Goal: Navigation & Orientation: Go to known website

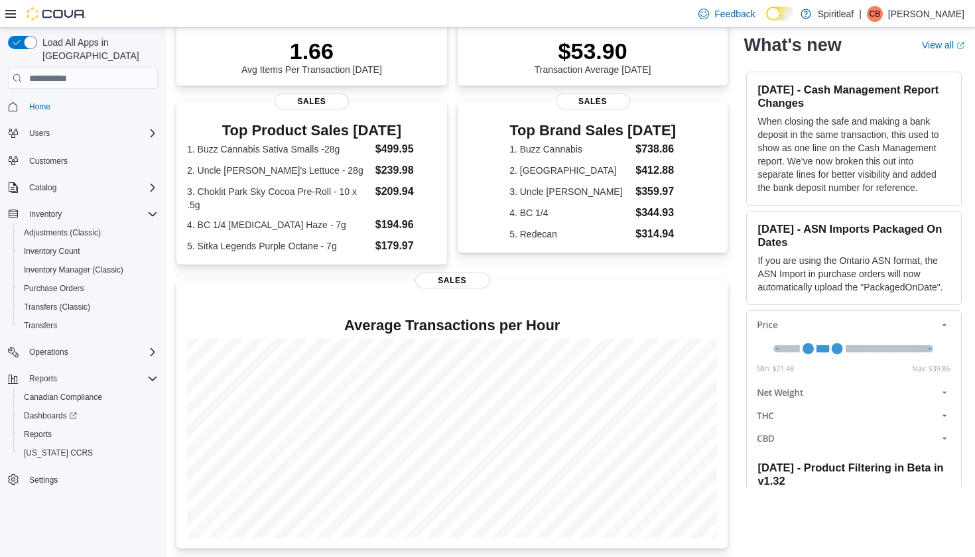
scroll to position [5, 0]
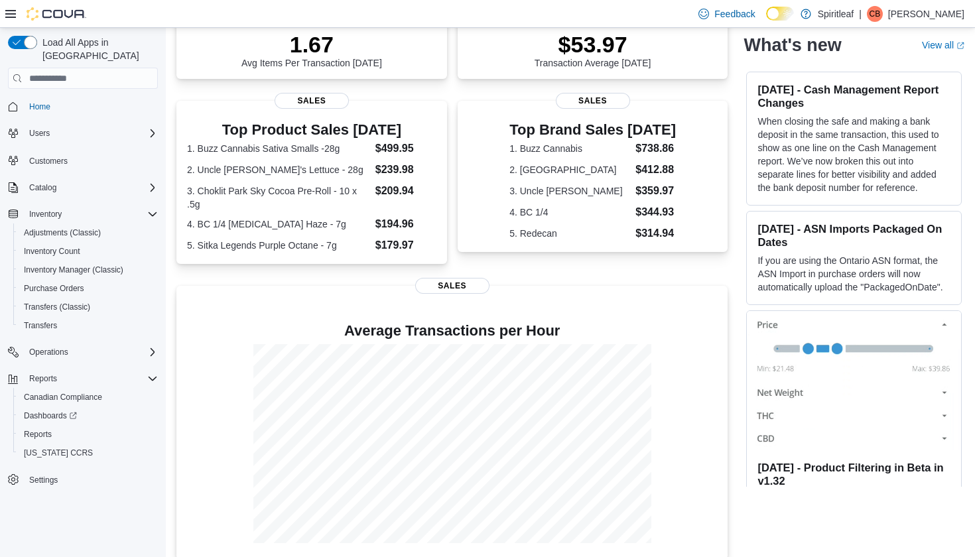
scroll to position [215, 0]
